Goal: Information Seeking & Learning: Learn about a topic

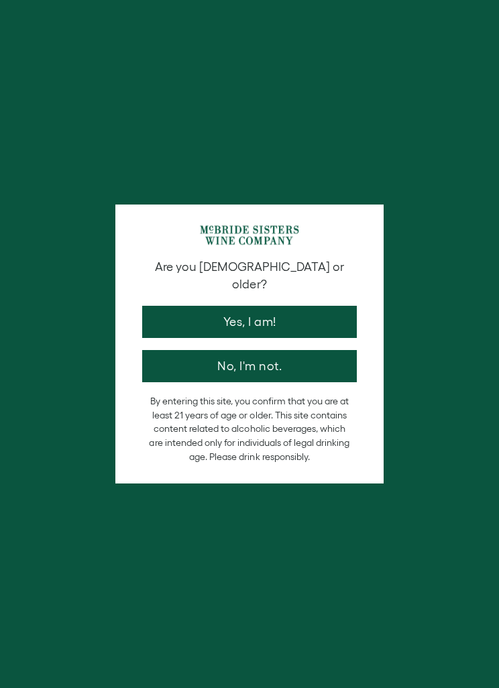
click at [335, 361] on button "No, I'm not." at bounding box center [249, 366] width 214 height 32
click at [255, 306] on button "Yes, I am!" at bounding box center [249, 322] width 214 height 32
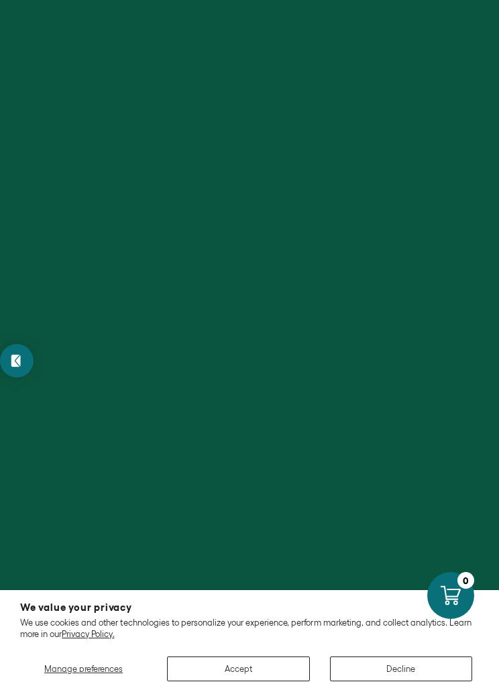
click at [252, 669] on button "Accept" at bounding box center [238, 668] width 142 height 25
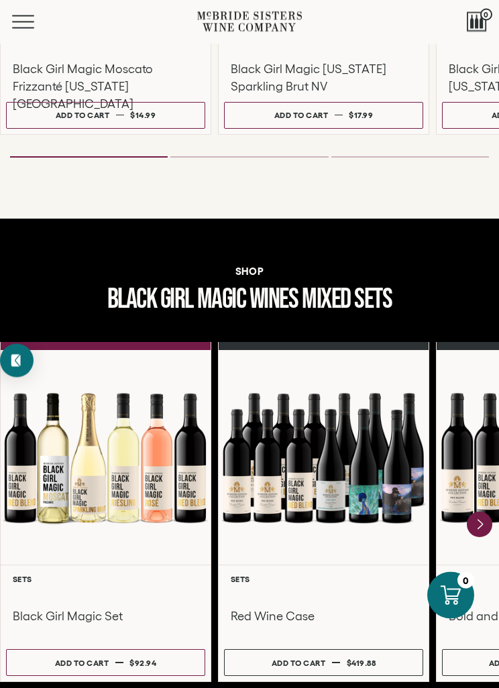
scroll to position [1174, 0]
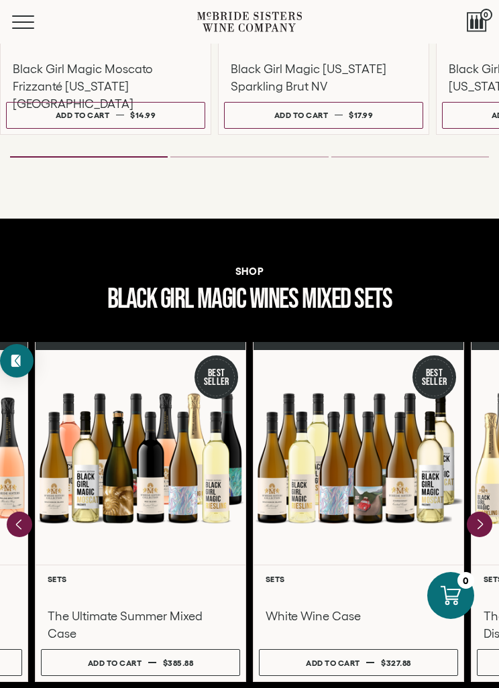
click at [204, 499] on div at bounding box center [141, 457] width 210 height 214
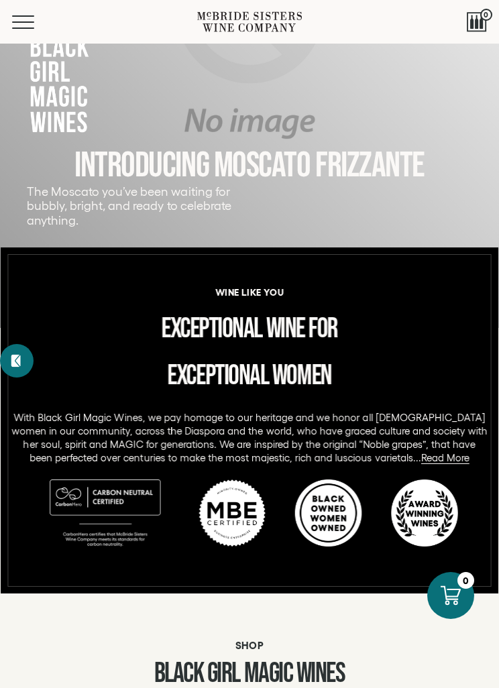
scroll to position [0, 0]
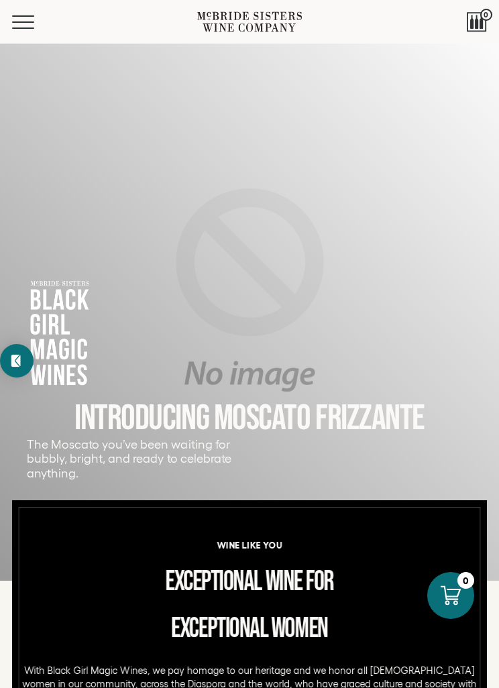
click at [29, 27] on span "Mobile Menu Trigger" at bounding box center [23, 27] width 22 height 1
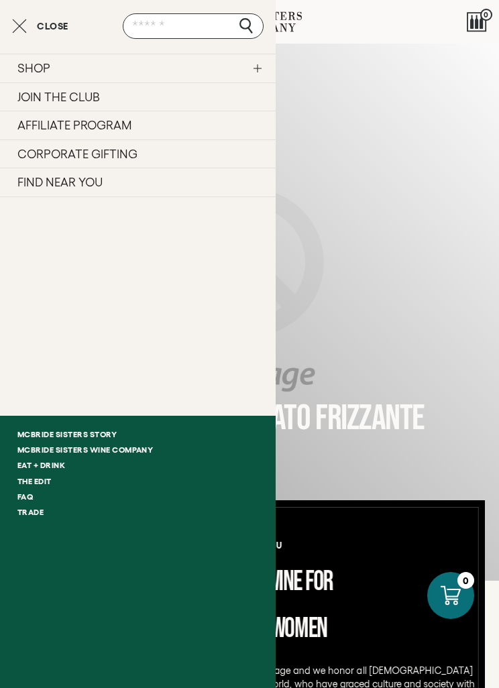
click at [195, 30] on input "text" at bounding box center [193, 25] width 141 height 25
type input "*****"
click input "submit" at bounding box center [0, 0] width 0 height 0
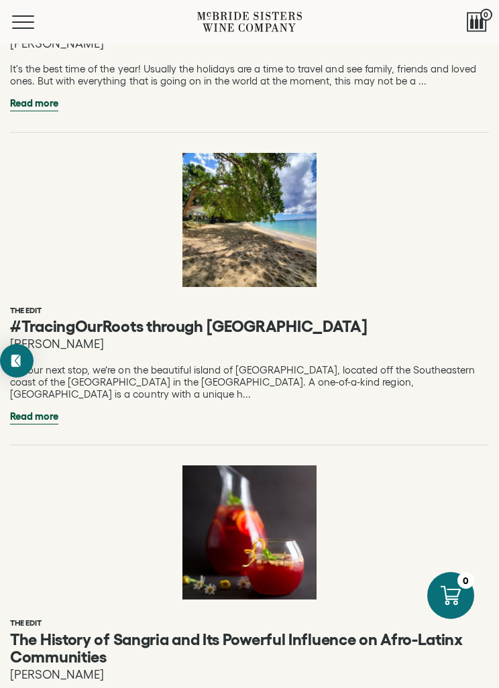
scroll to position [5602, 0]
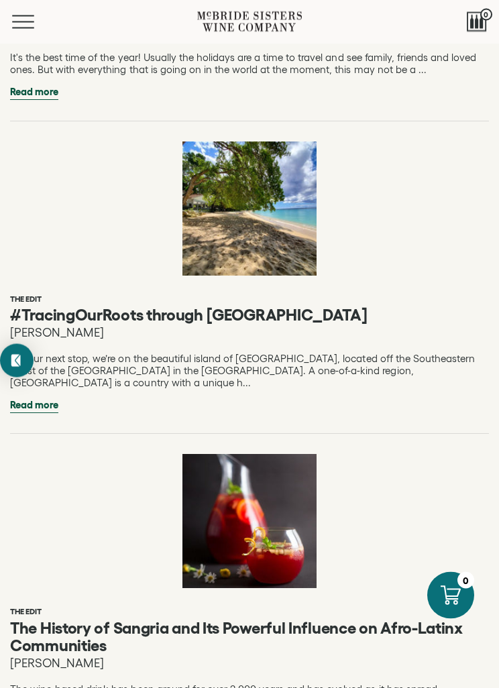
click at [273, 454] on div at bounding box center [249, 521] width 134 height 134
click at [306, 619] on link "The History of Sangria and Its Powerful Influence on Afro-Latinx Communities" at bounding box center [236, 637] width 452 height 36
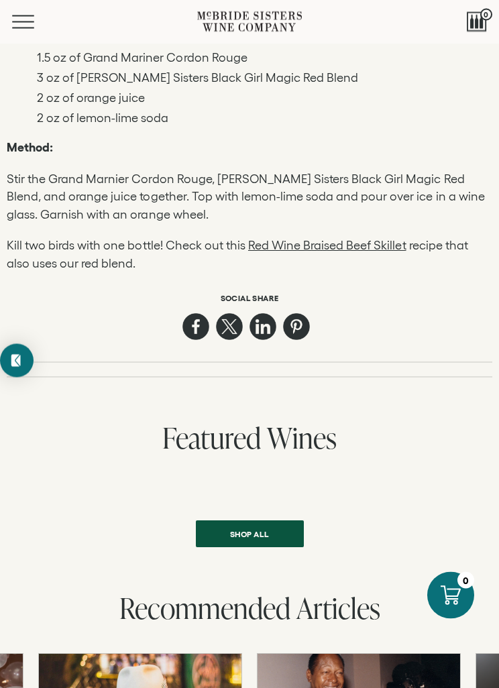
scroll to position [3395, 0]
